Goal: Task Accomplishment & Management: Manage account settings

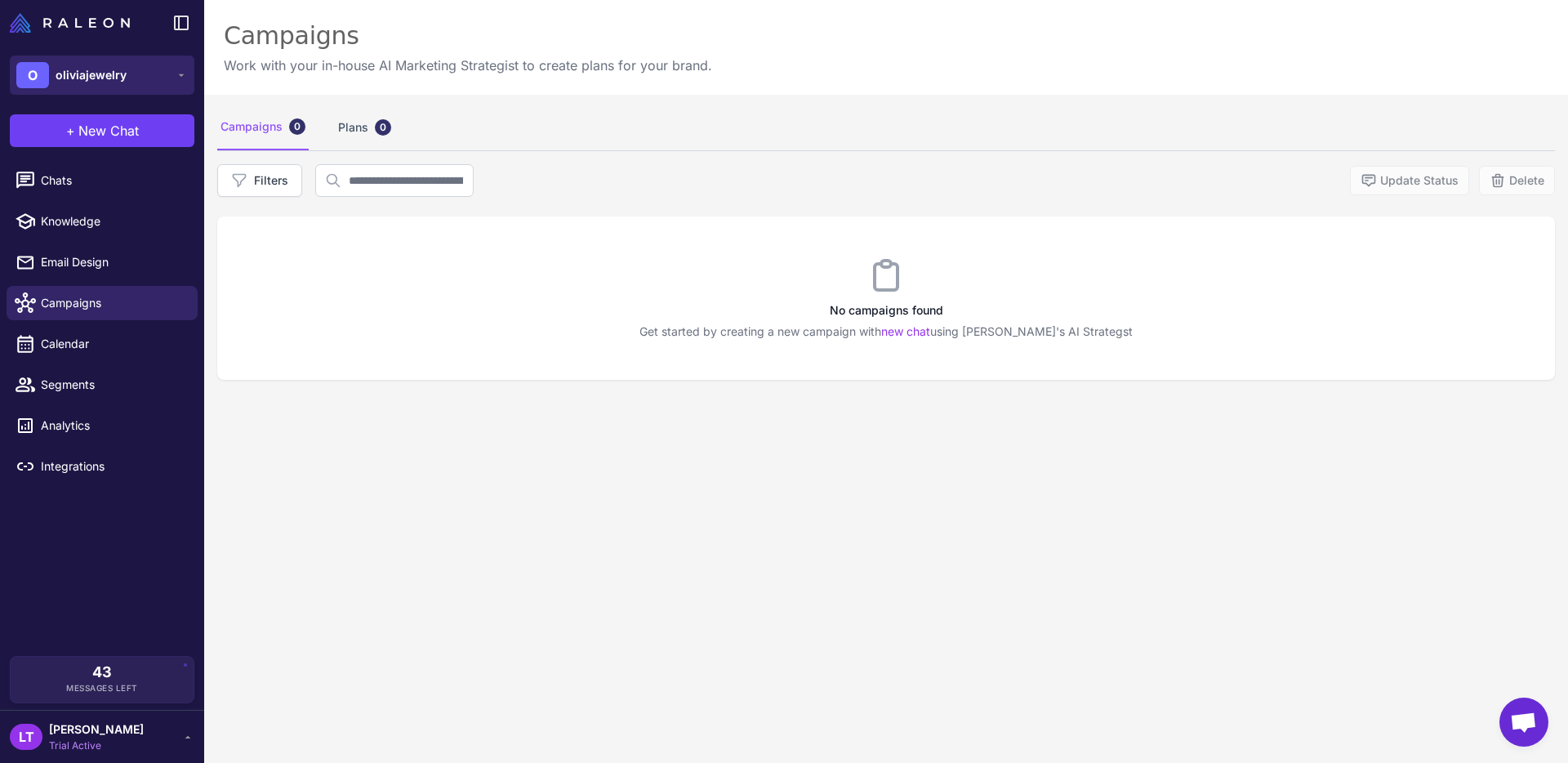
click at [171, 71] on button "O oliviajewelry" at bounding box center [102, 75] width 184 height 40
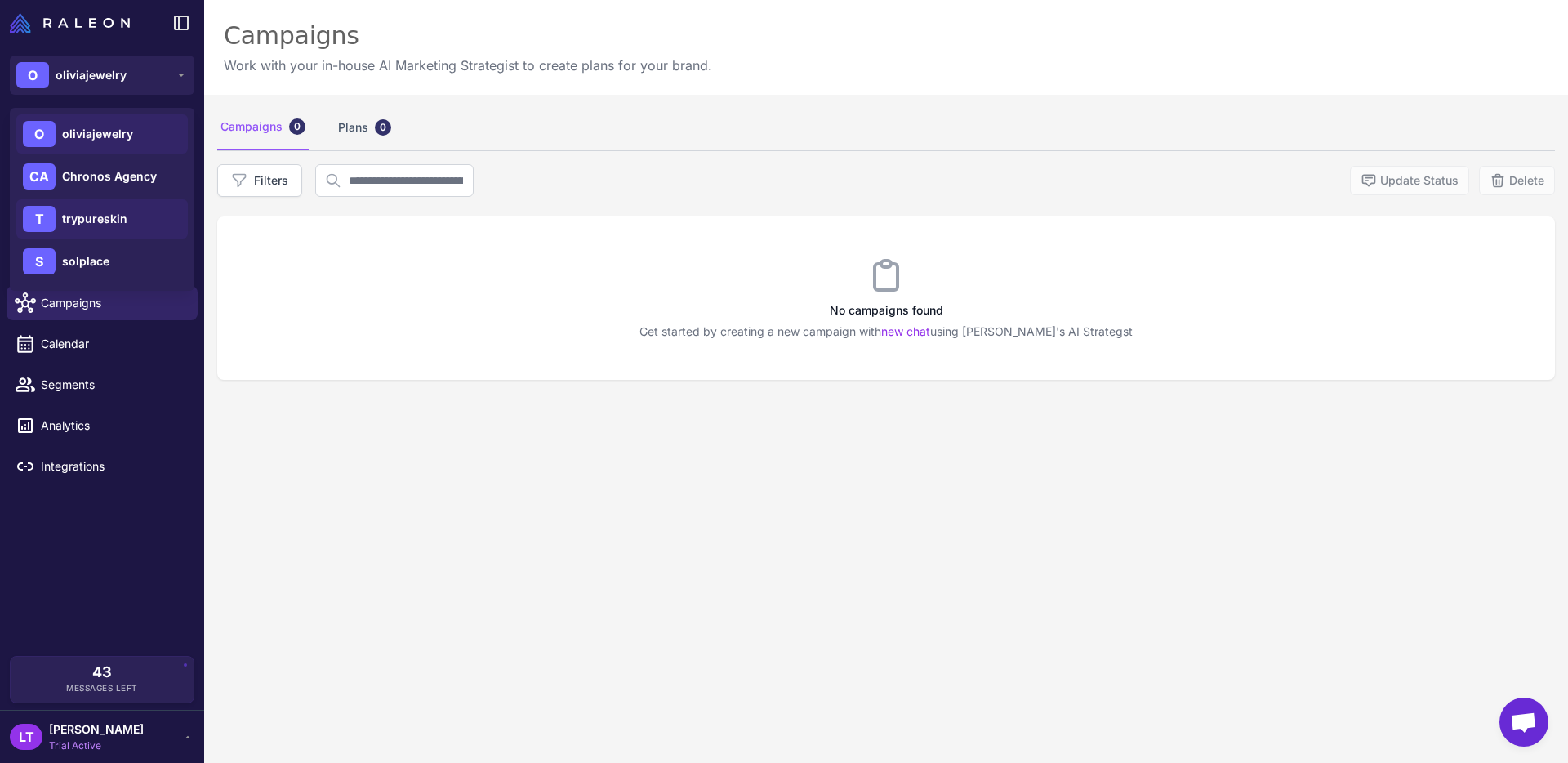
click at [156, 212] on div "T trypureskin" at bounding box center [102, 219] width 171 height 40
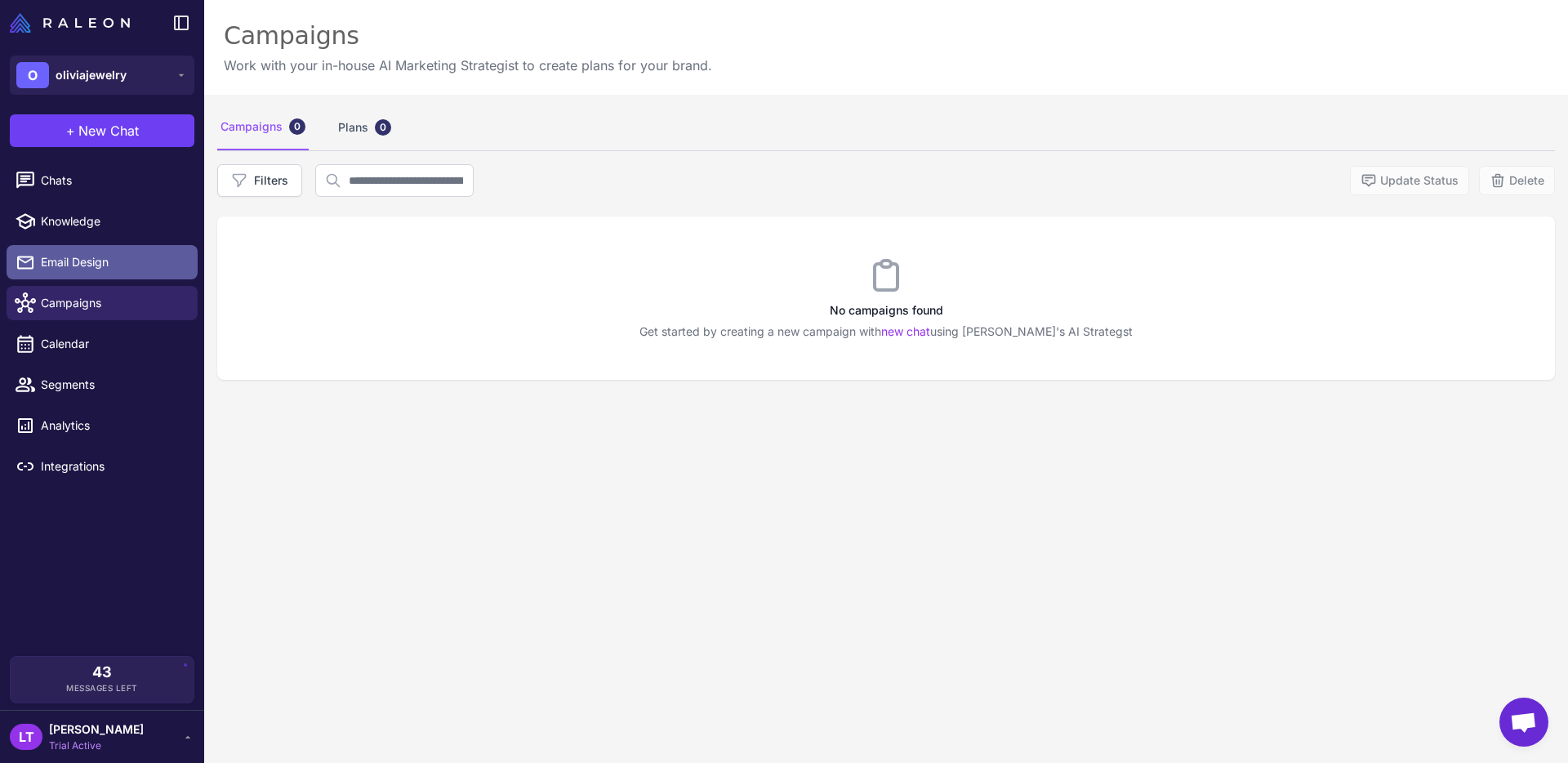
drag, startPoint x: 103, startPoint y: 259, endPoint x: 126, endPoint y: 262, distance: 23.2
click at [103, 259] on span "Email Design" at bounding box center [112, 262] width 144 height 18
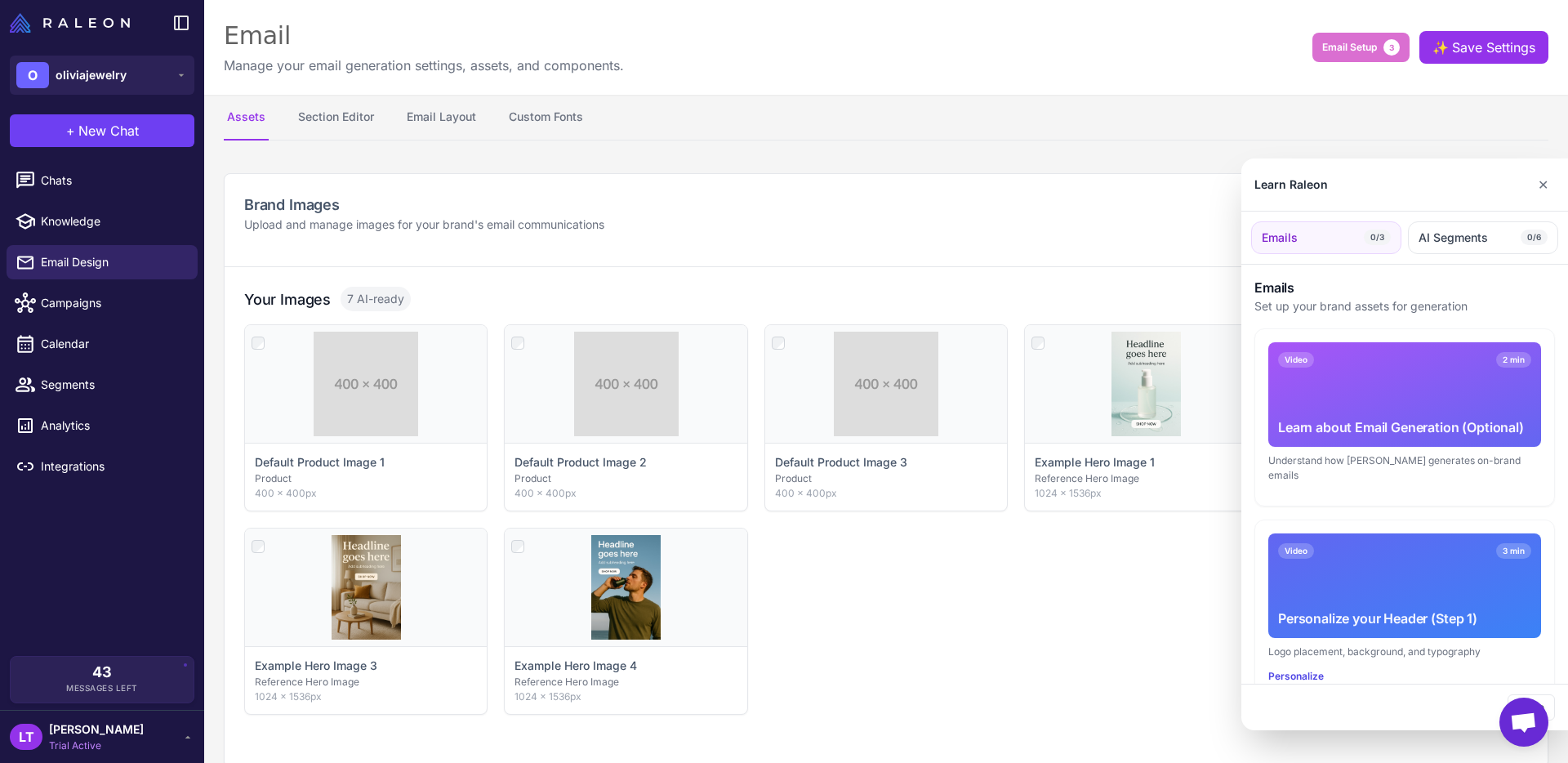
click at [130, 69] on div at bounding box center [784, 381] width 1568 height 763
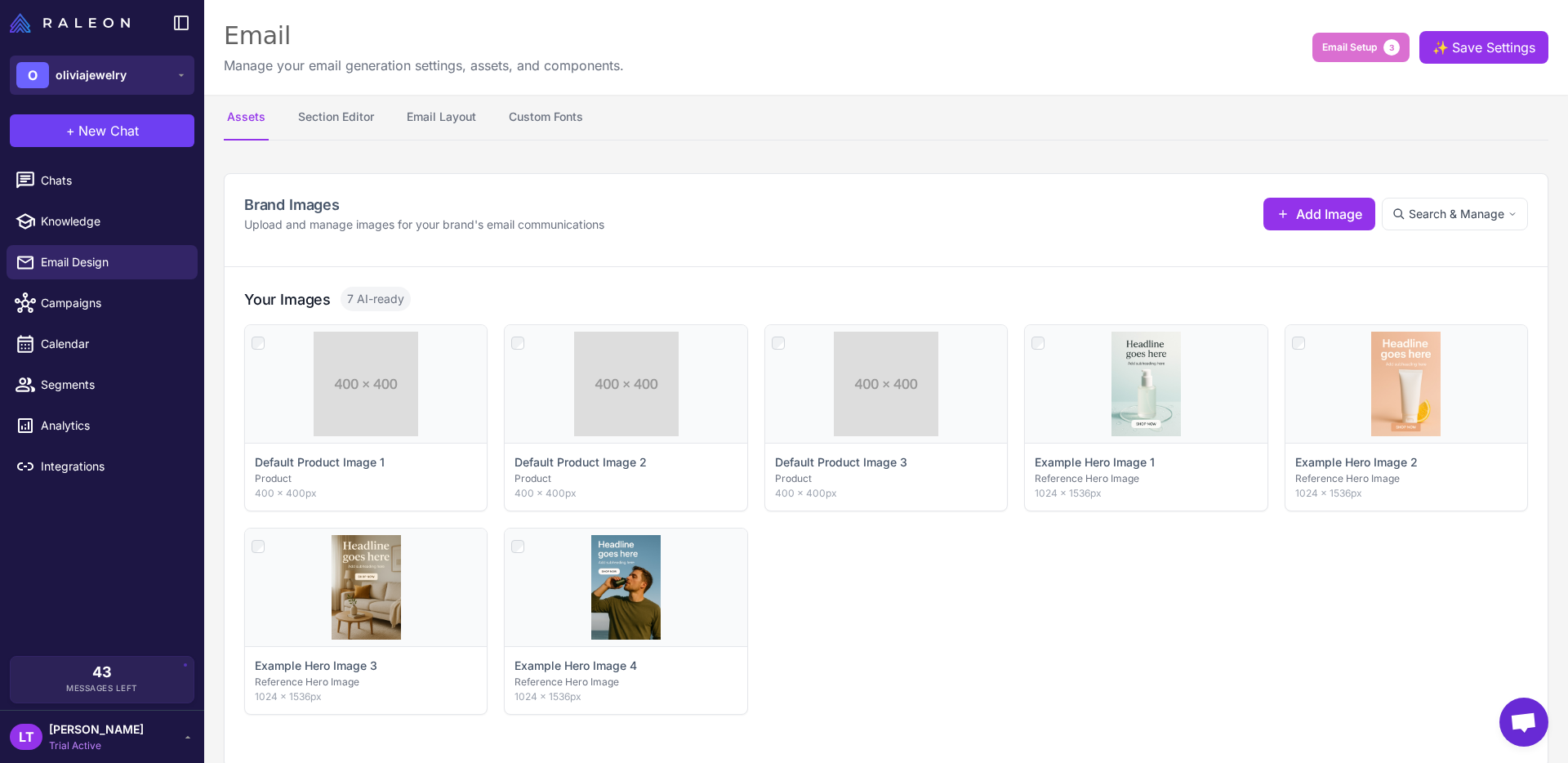
click at [155, 80] on button "O oliviajewelry" at bounding box center [102, 75] width 184 height 40
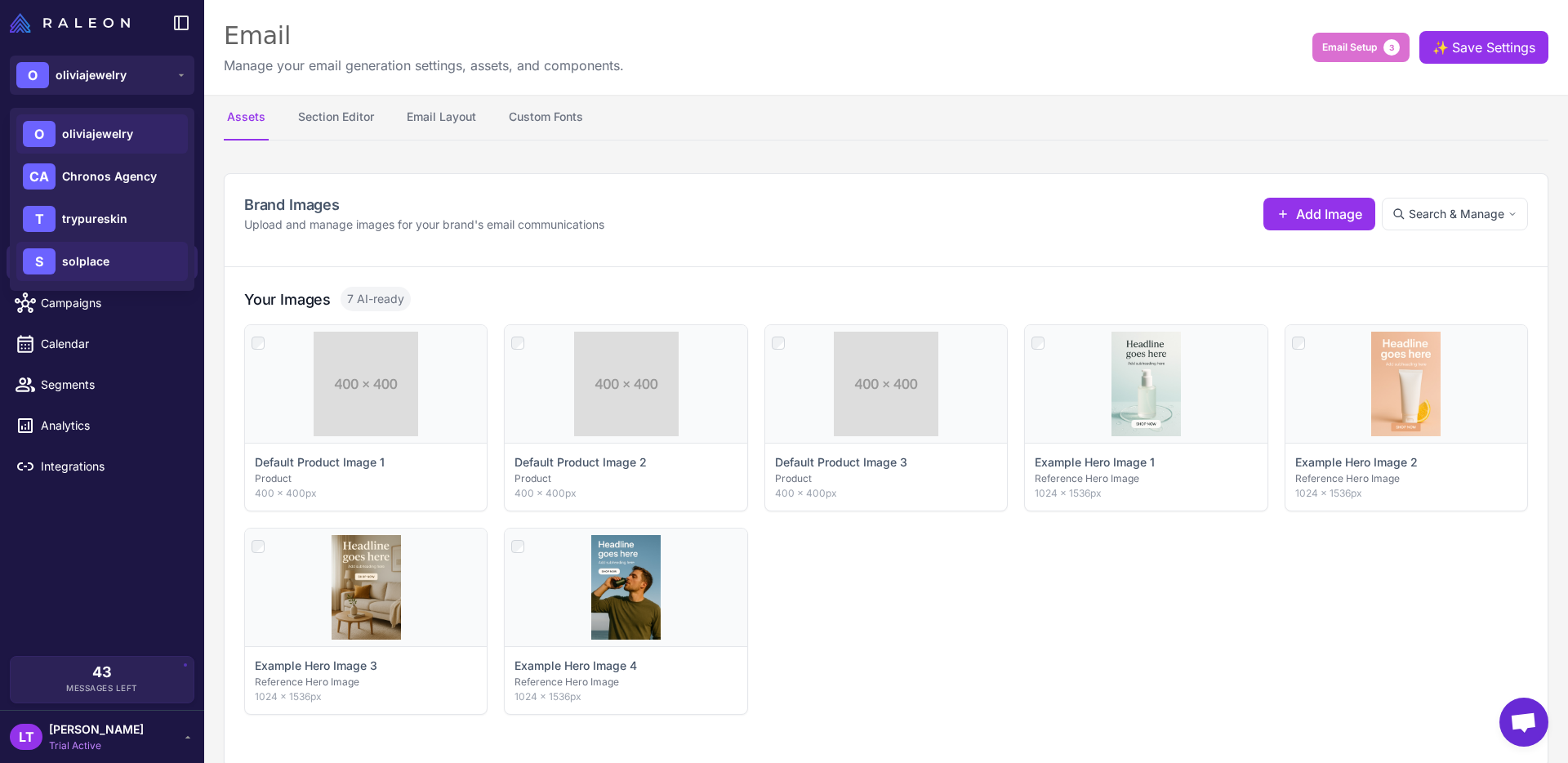
click at [140, 262] on div "S solplace" at bounding box center [102, 262] width 171 height 40
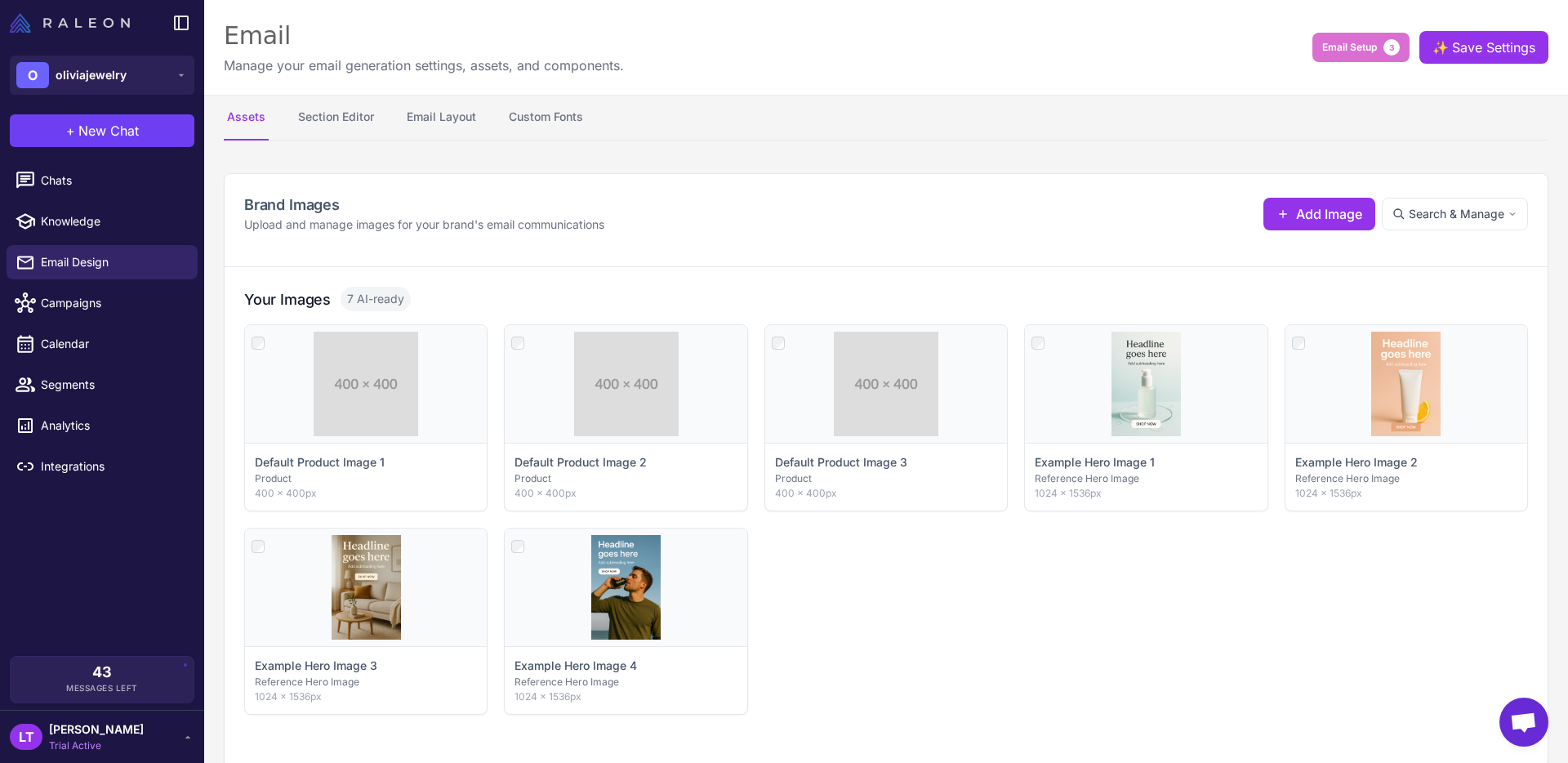
click at [84, 29] on img at bounding box center [70, 23] width 120 height 20
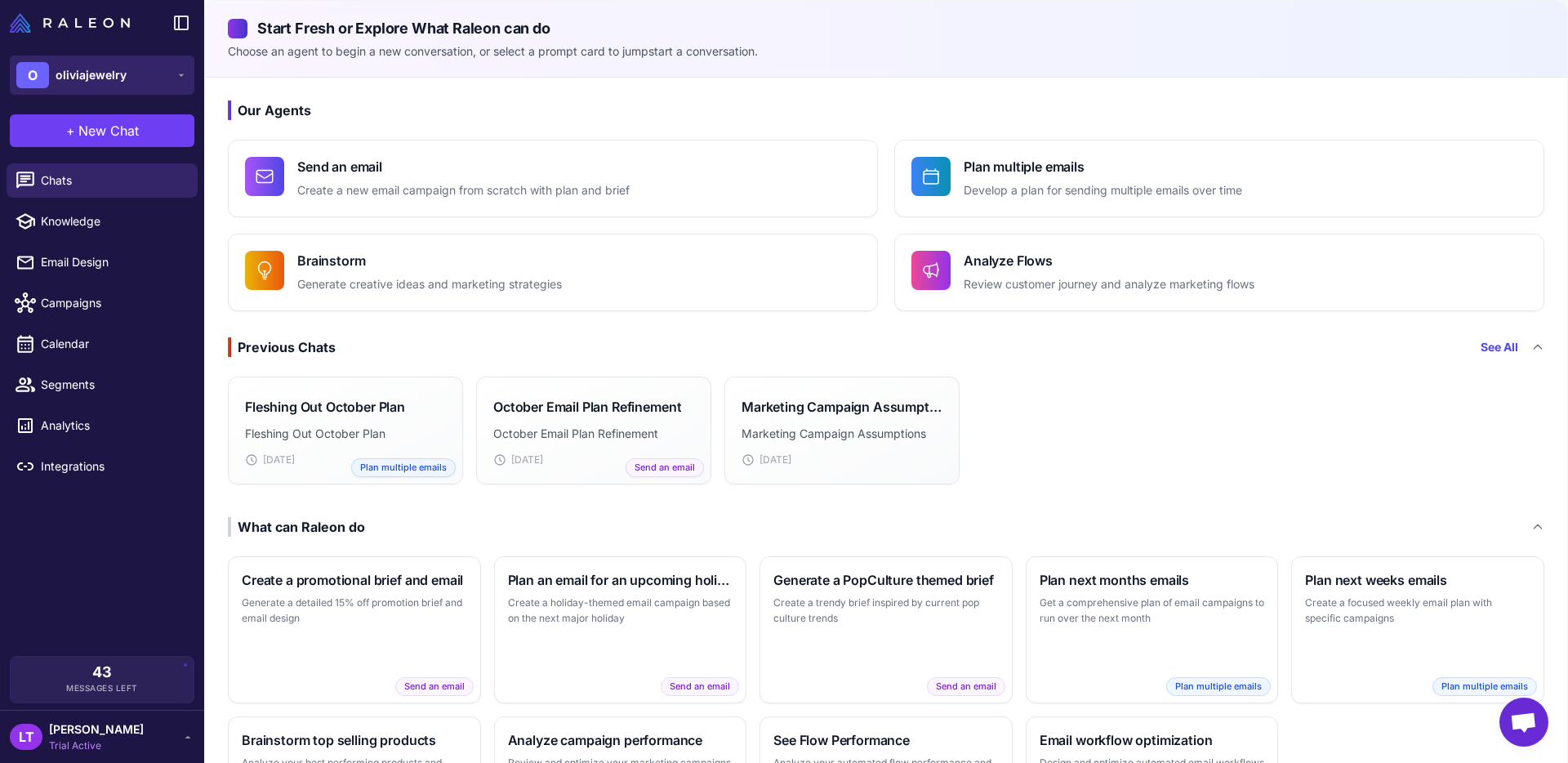
click at [149, 60] on button "O oliviajewelry" at bounding box center [102, 75] width 184 height 40
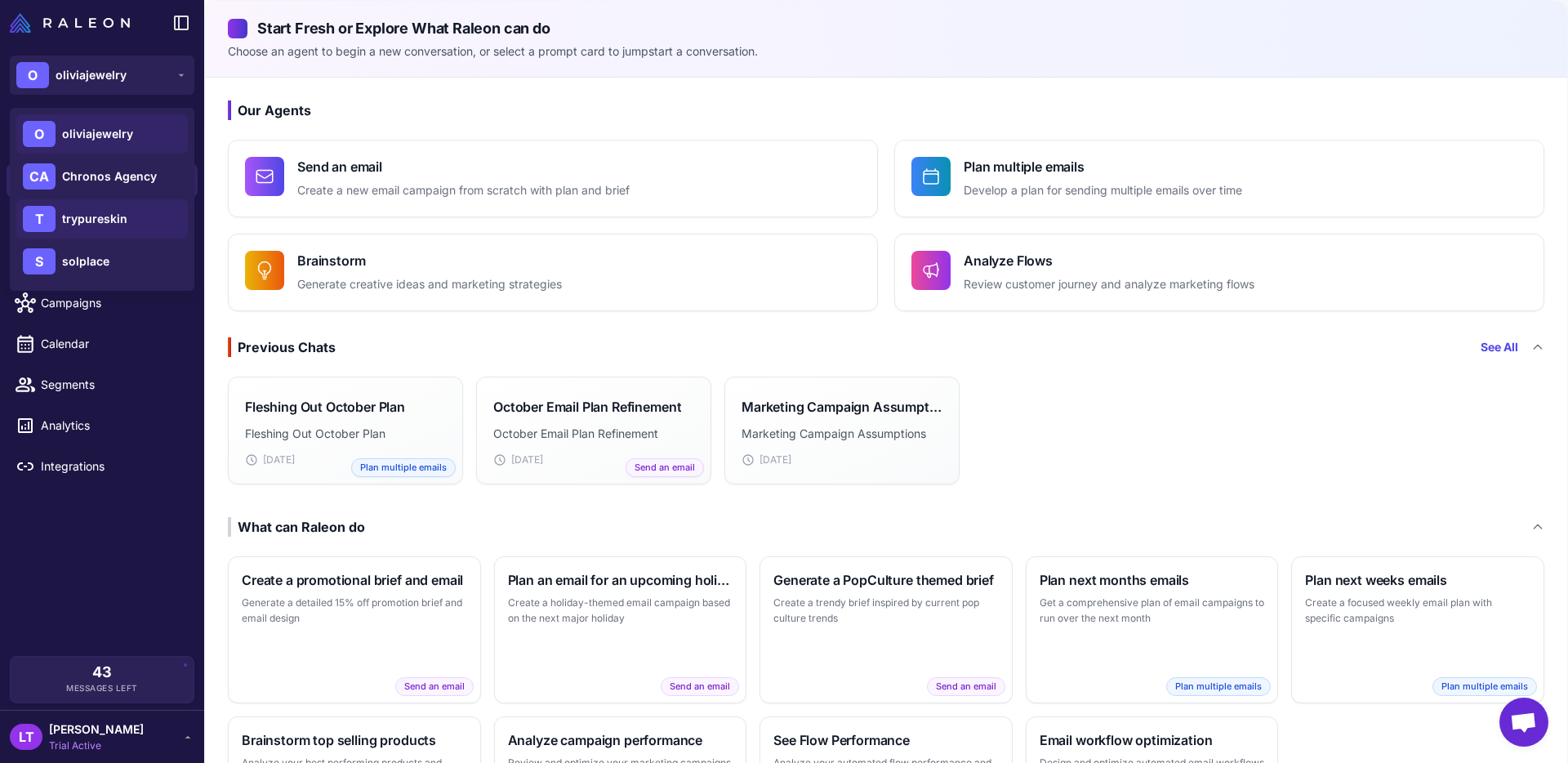
click at [124, 217] on span "trypureskin" at bounding box center [94, 218] width 65 height 18
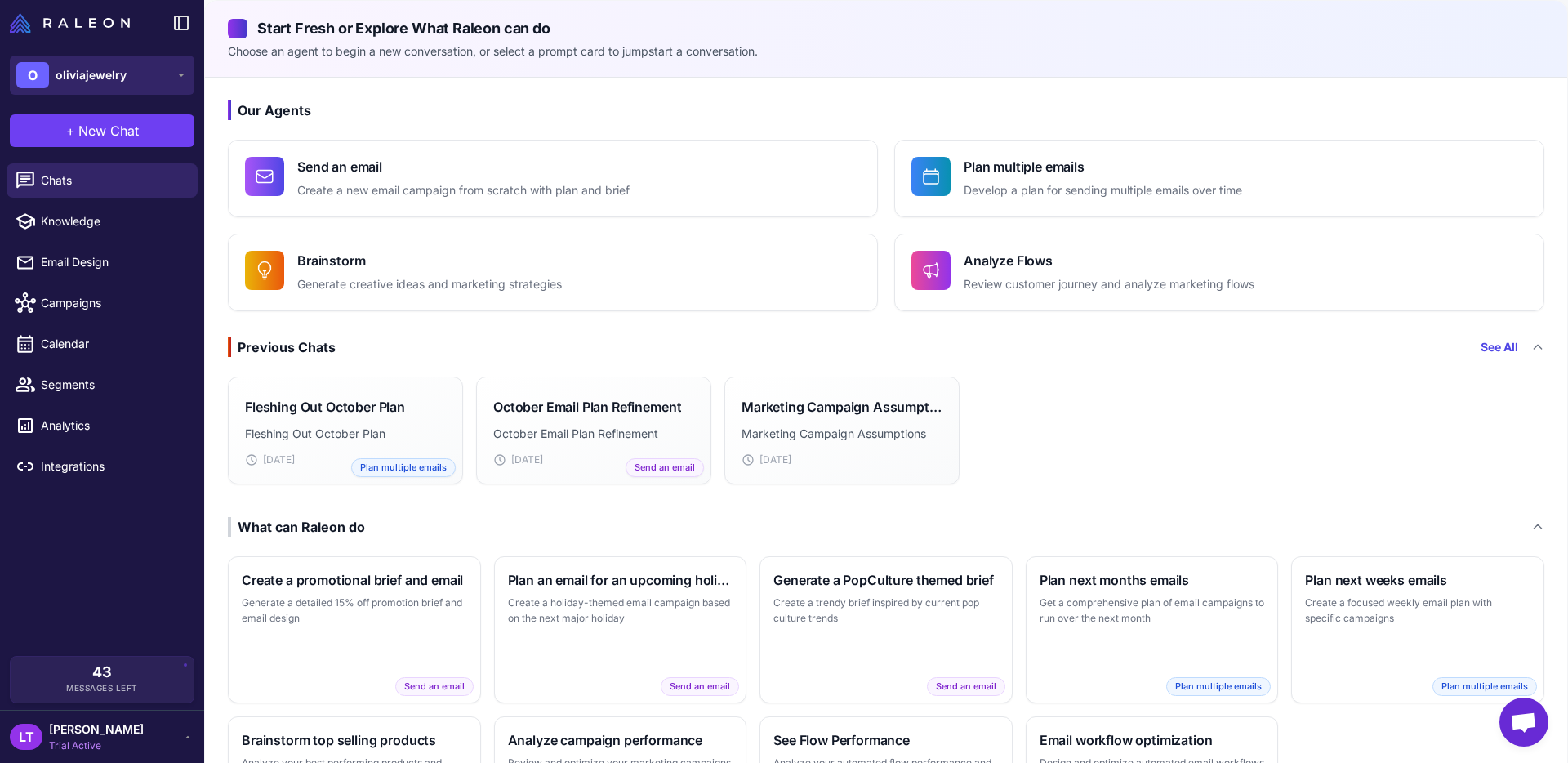
click at [179, 73] on icon at bounding box center [182, 75] width 13 height 13
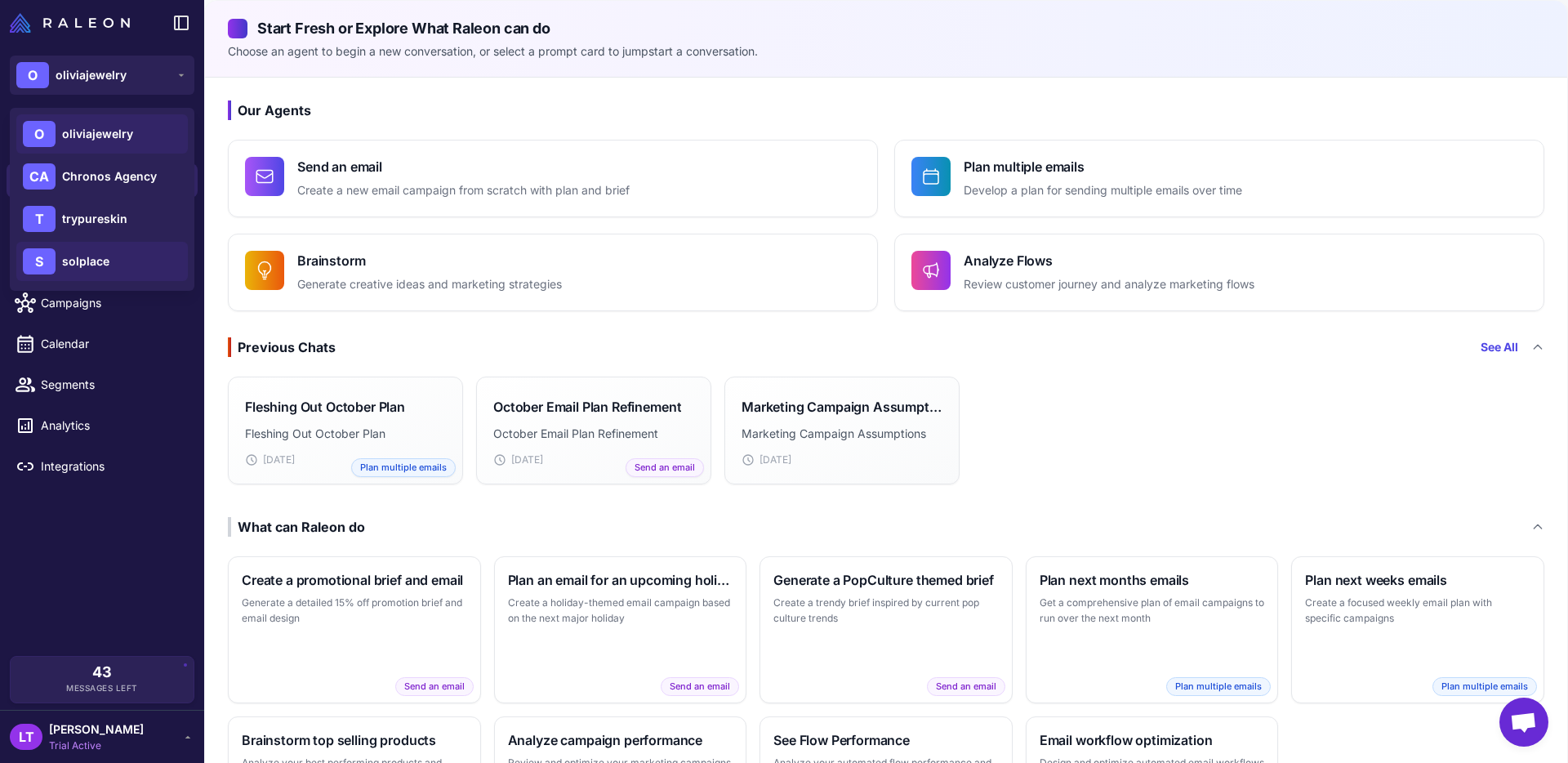
click at [83, 269] on span "solplace" at bounding box center [86, 261] width 47 height 18
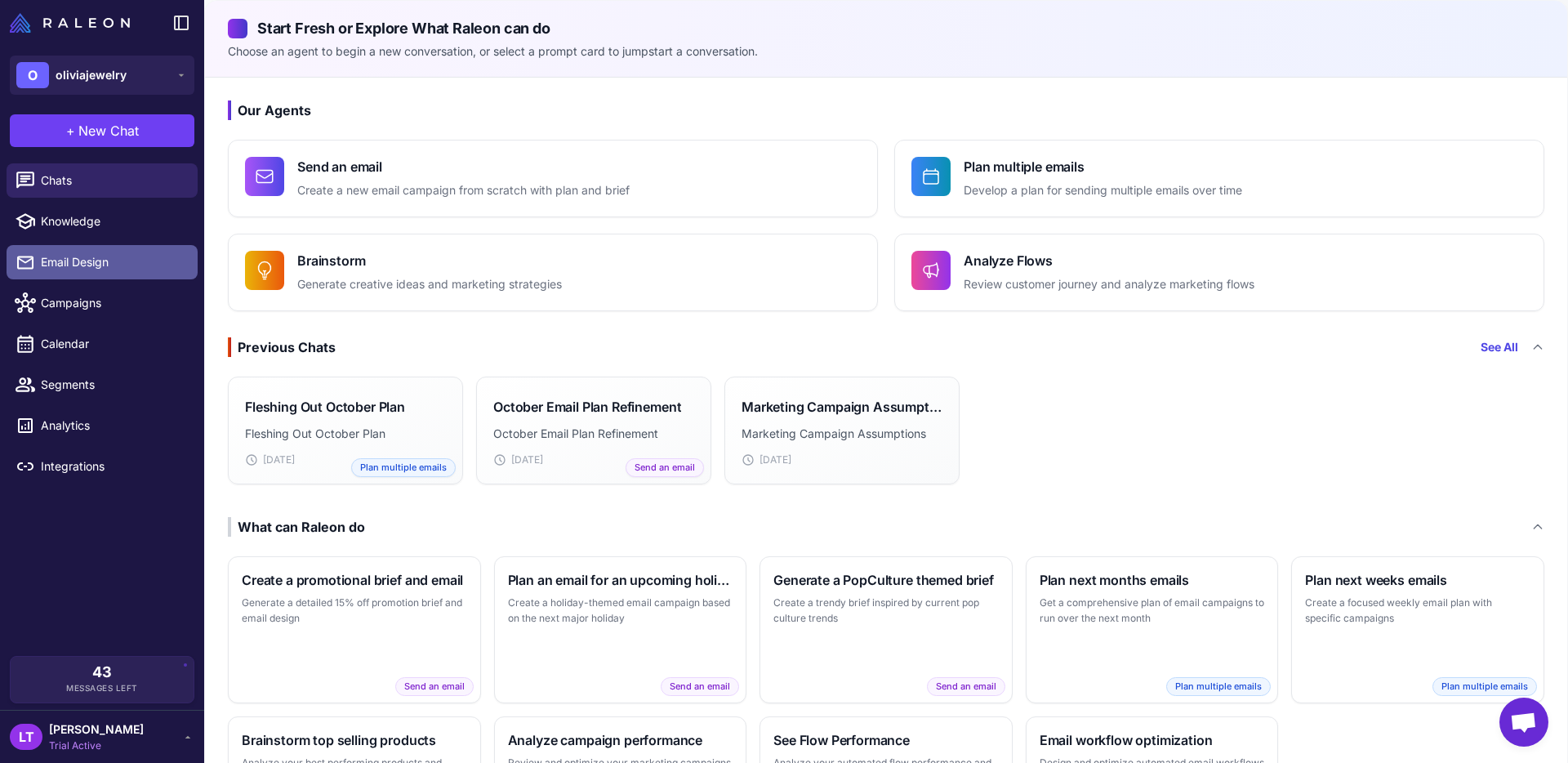
click at [120, 270] on span "Email Design" at bounding box center [112, 262] width 144 height 18
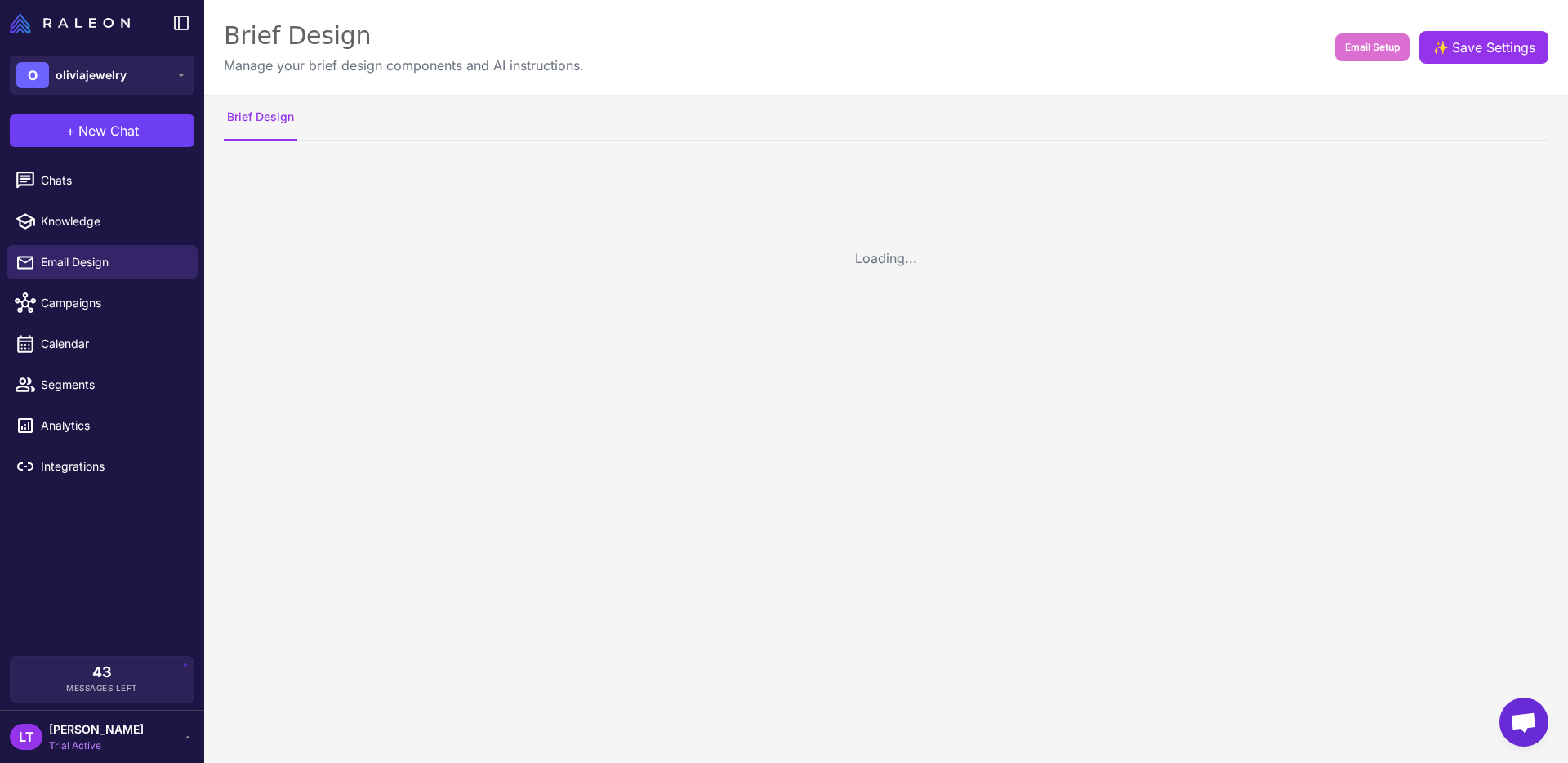
click at [164, 53] on div "O oliviajewelry" at bounding box center [102, 75] width 204 height 59
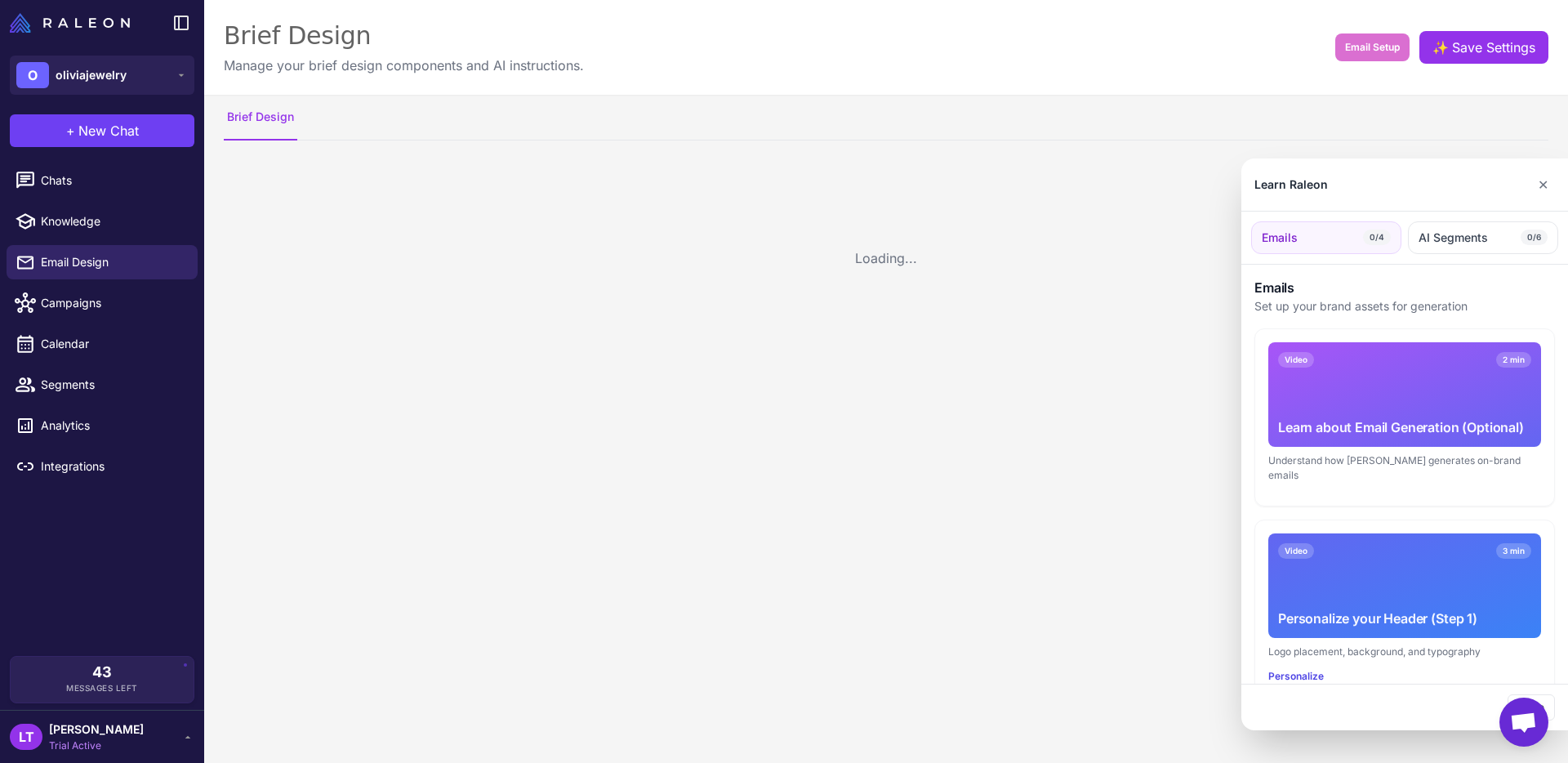
click at [161, 71] on div at bounding box center [784, 381] width 1568 height 763
